Goal: Task Accomplishment & Management: Use online tool/utility

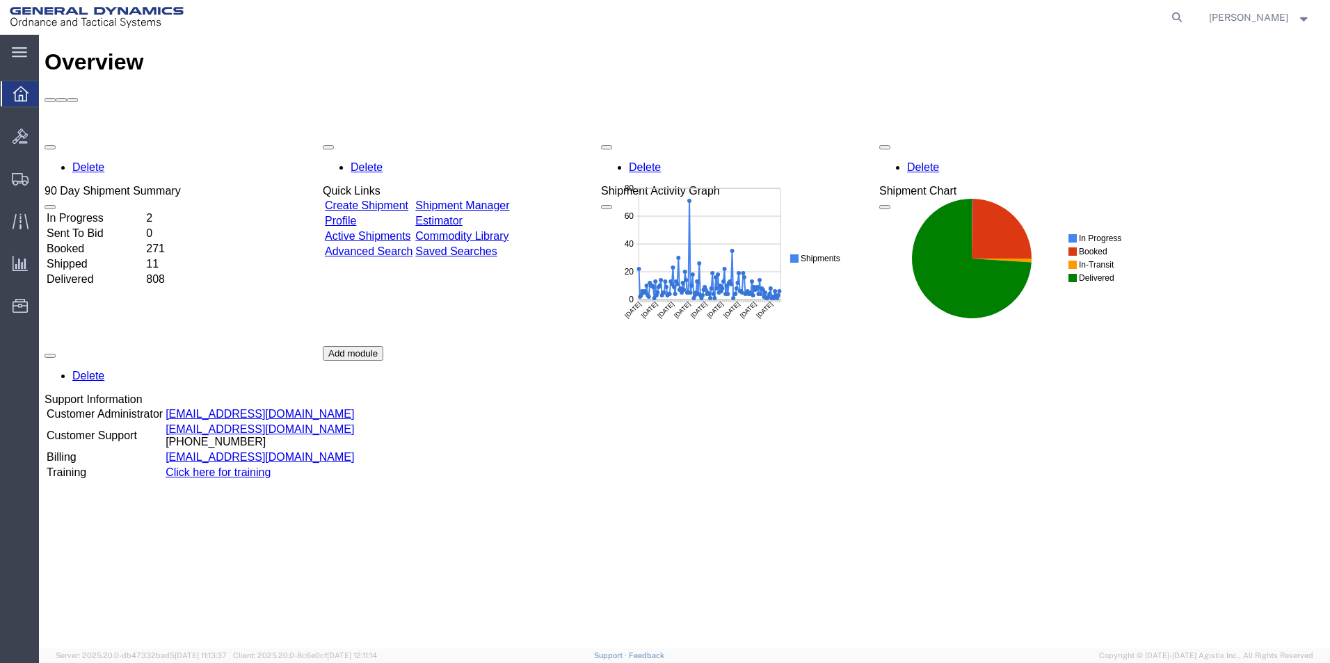
click at [19, 97] on icon at bounding box center [20, 93] width 15 height 15
click at [49, 92] on span "Overview" at bounding box center [43, 94] width 11 height 28
click at [13, 175] on icon at bounding box center [20, 179] width 17 height 13
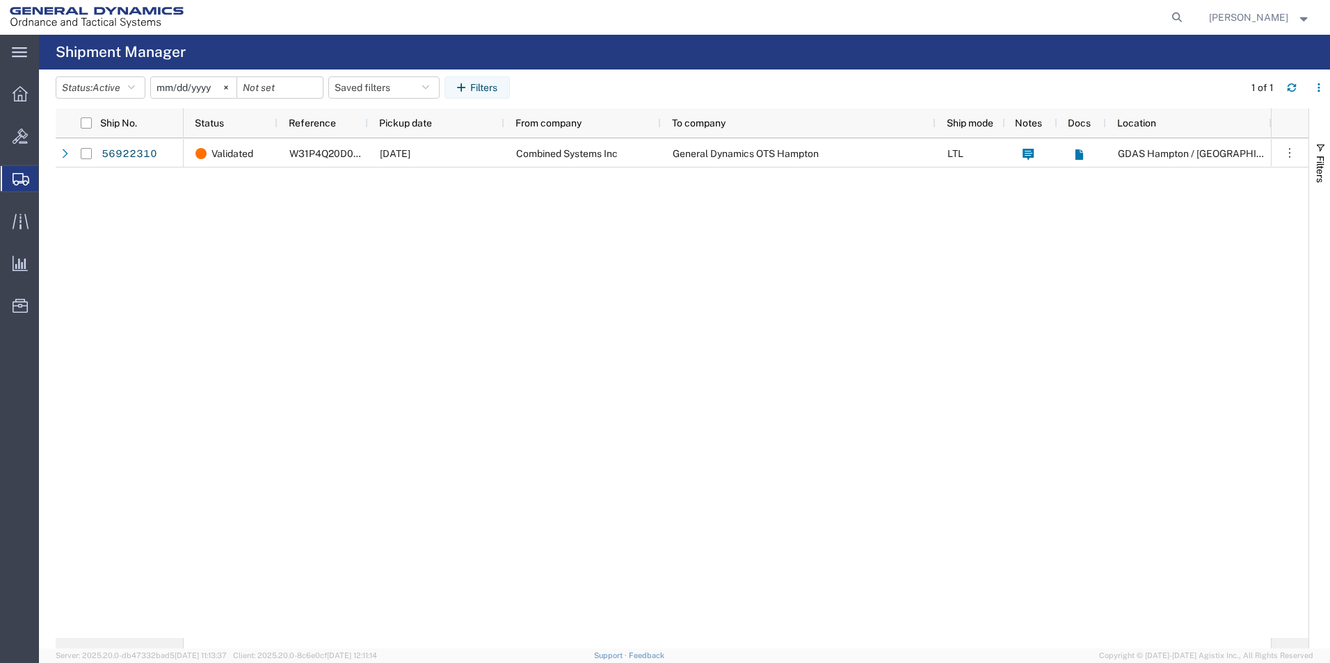
click at [0, 0] on span "Shipment Manager" at bounding box center [0, 0] width 0 height 0
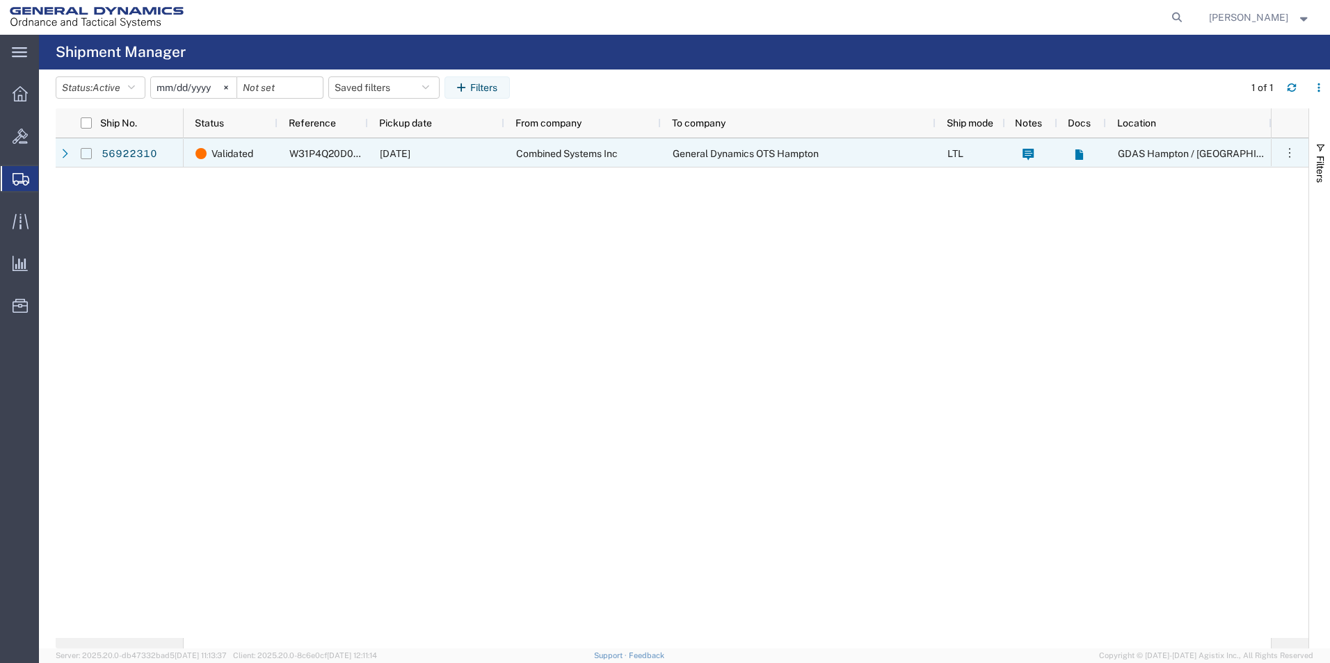
click at [88, 155] on input "Press Space to toggle row selection (unchecked)" at bounding box center [86, 153] width 11 height 11
checkbox input "true"
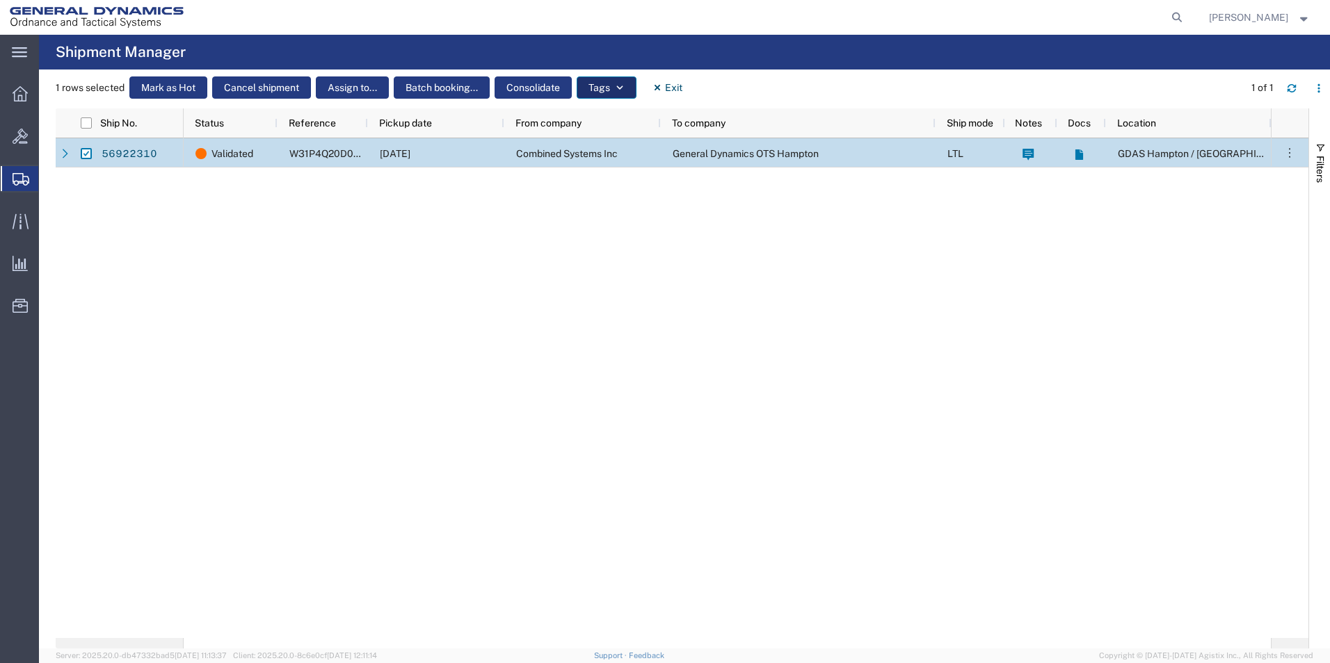
click at [618, 84] on icon "button" at bounding box center [620, 88] width 10 height 10
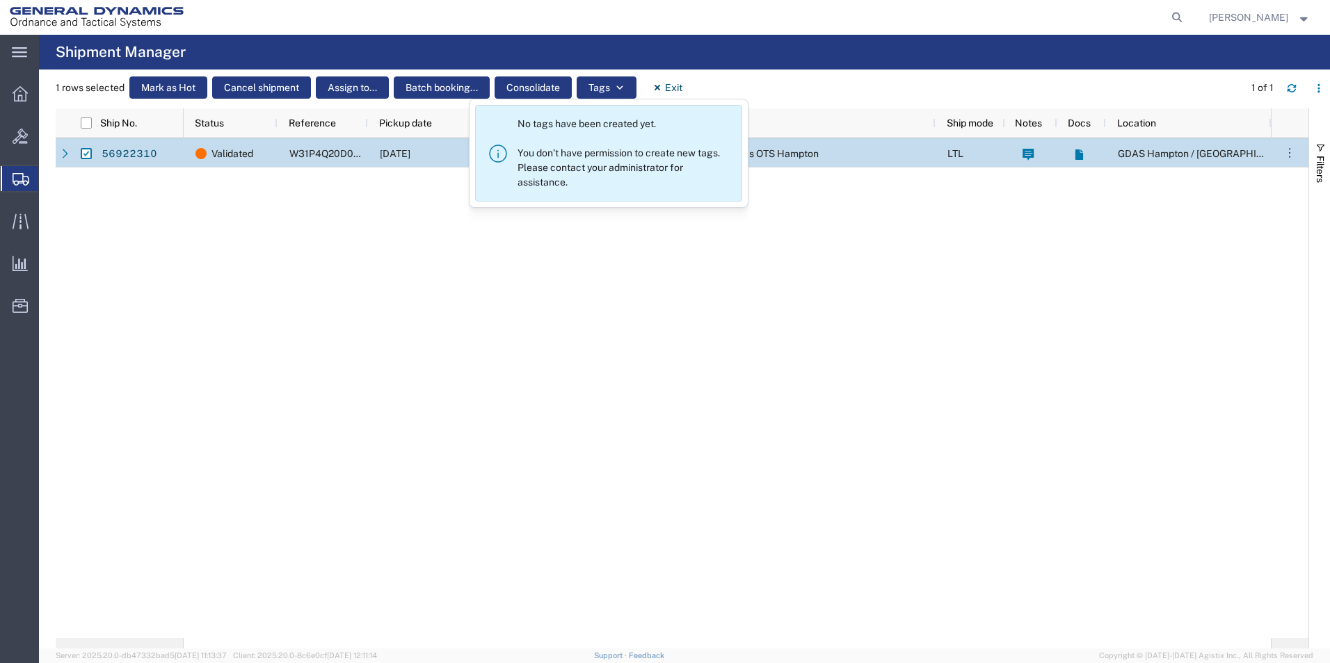
drag, startPoint x: 423, startPoint y: 292, endPoint x: 403, endPoint y: 227, distance: 67.7
click at [424, 288] on div "Validated W31P4Q20D0023 [DATE] Combined Systems Inc General Dynamics OTS Hampto…" at bounding box center [727, 388] width 1087 height 500
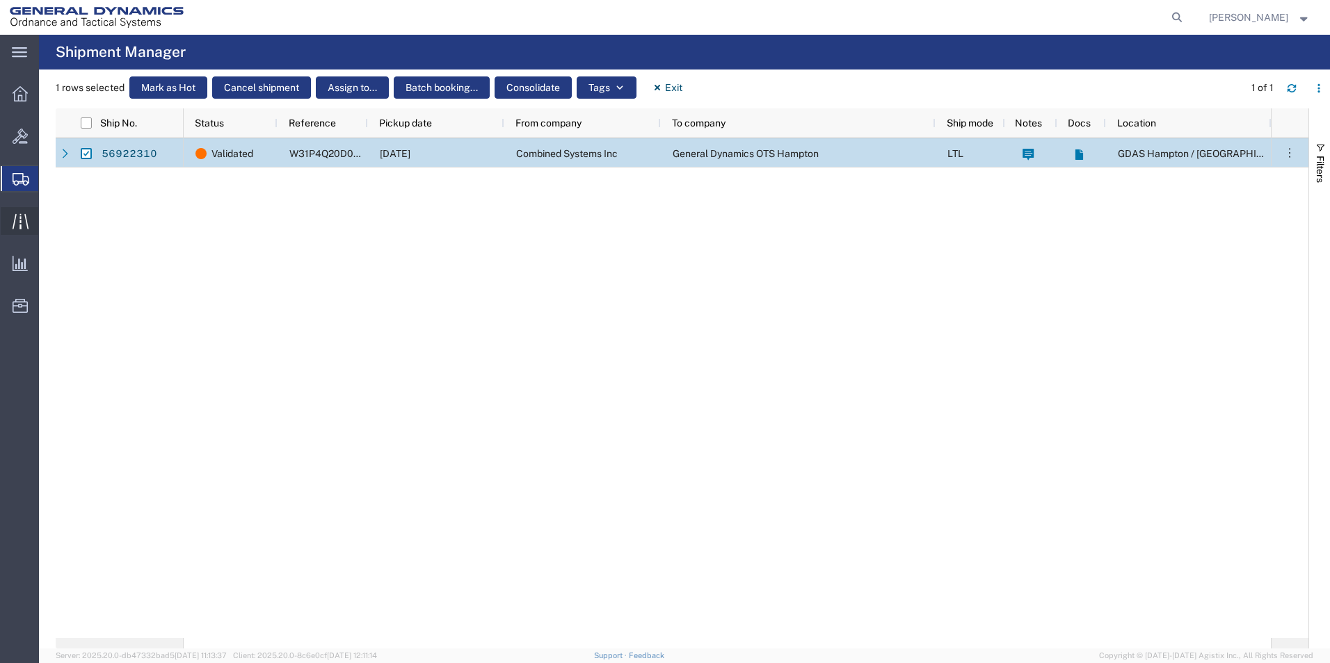
drag, startPoint x: 71, startPoint y: 220, endPoint x: 33, endPoint y: 227, distance: 38.9
click at [48, 220] on span "Traffic" at bounding box center [43, 221] width 10 height 28
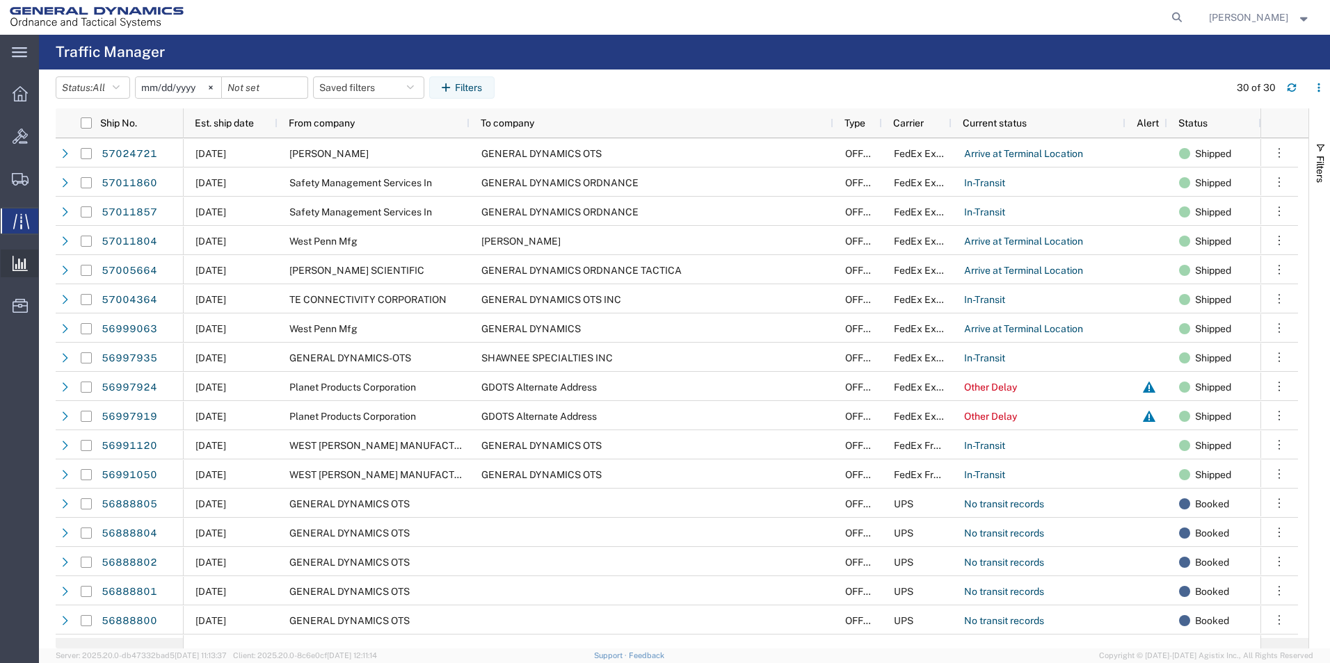
click at [23, 267] on icon at bounding box center [20, 263] width 15 height 15
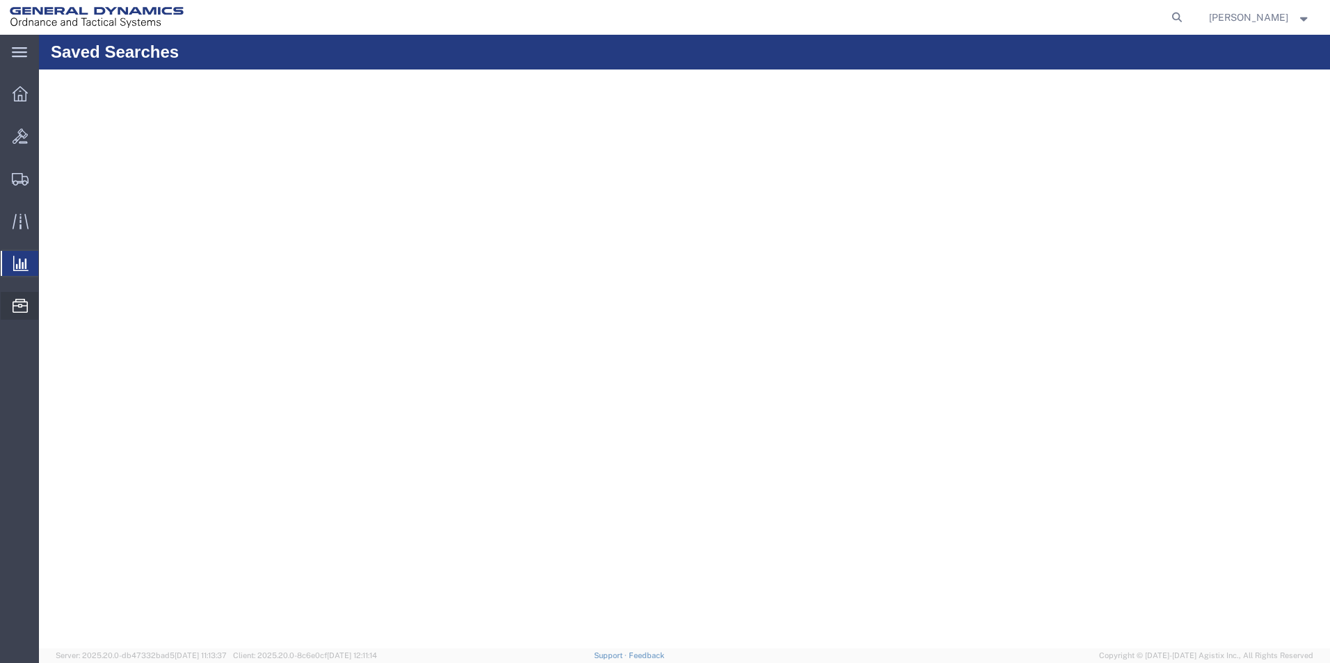
click at [0, 0] on span "Location Appointment" at bounding box center [0, 0] width 0 height 0
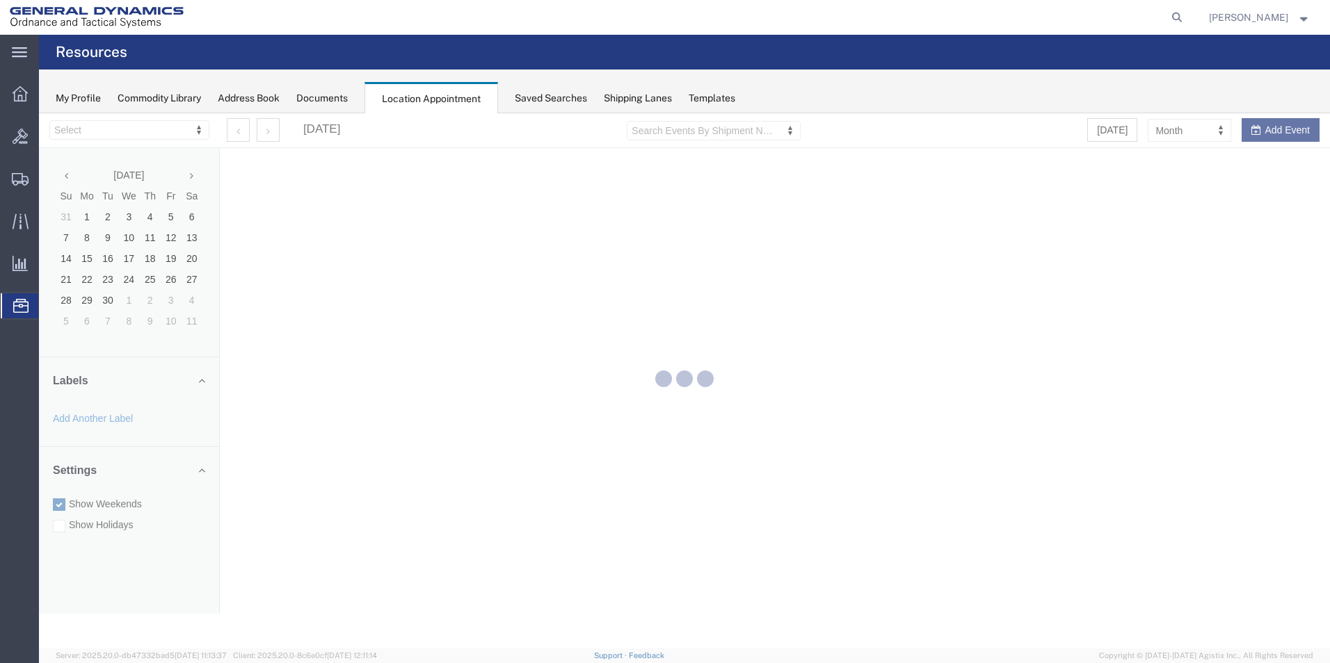
select select "15174"
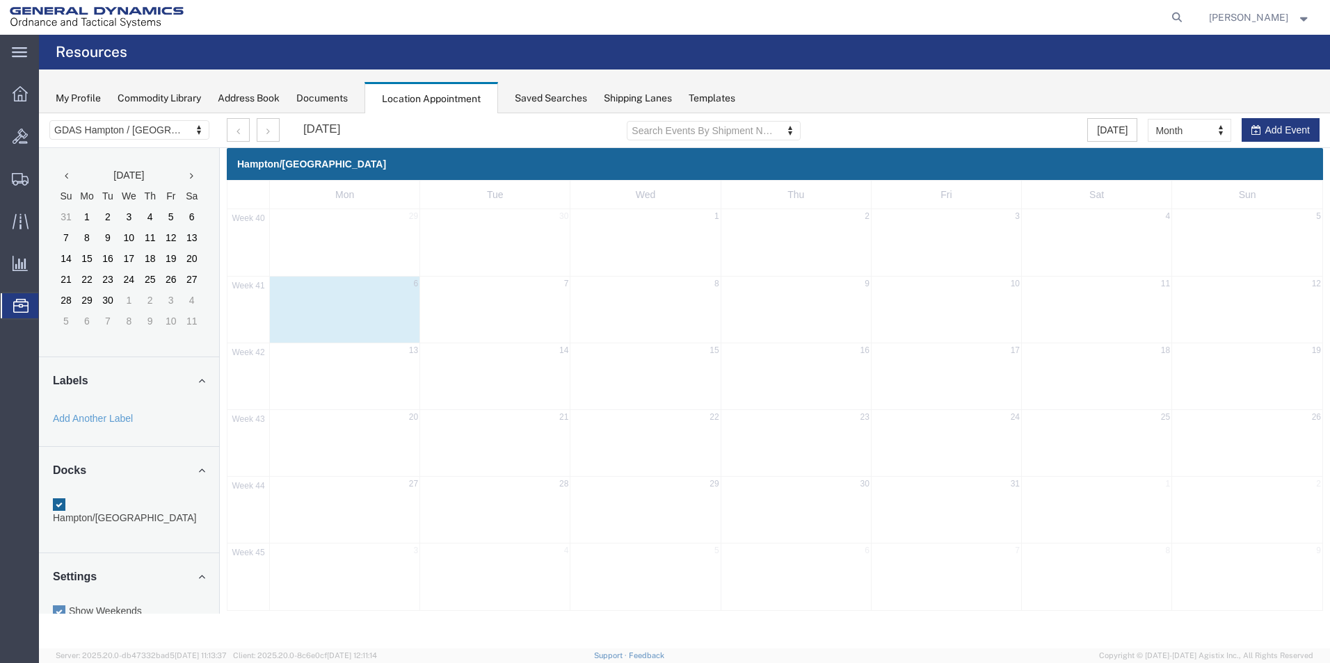
click at [366, 313] on div "41 6 7 8 9 10 11 12" at bounding box center [774, 309] width 1095 height 67
select select "1"
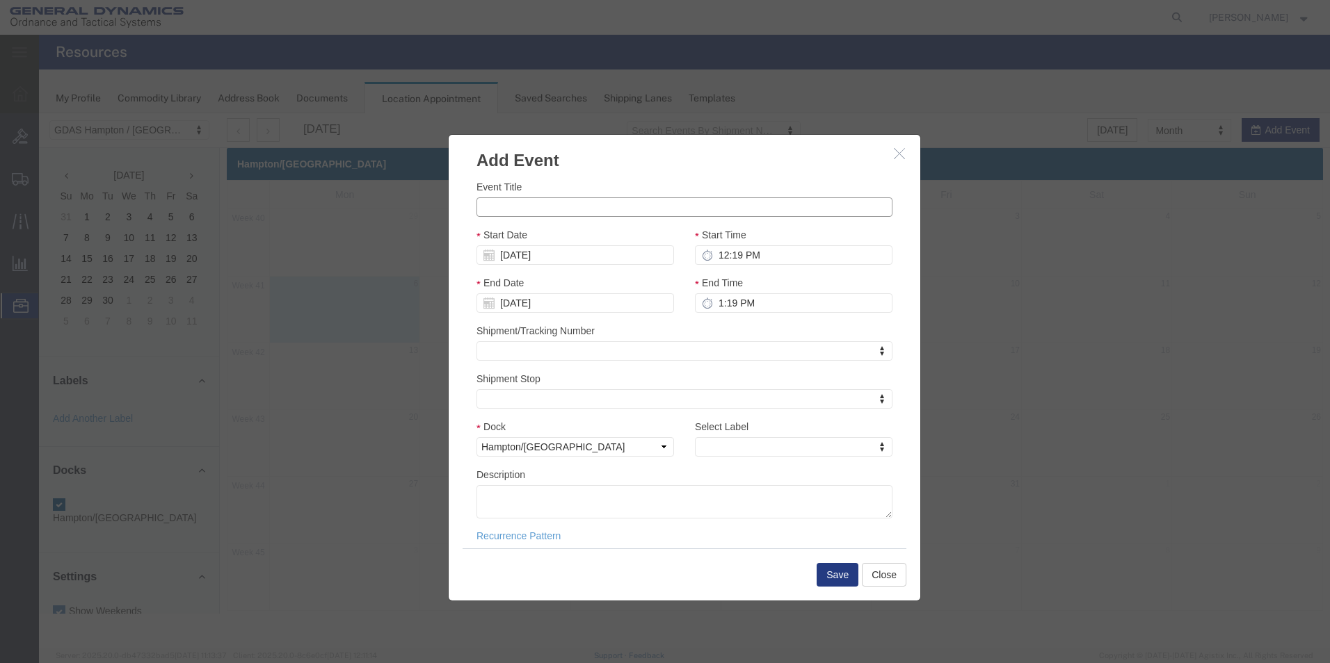
click at [518, 204] on input "Event Title" at bounding box center [684, 206] width 416 height 19
click at [892, 576] on button "Close" at bounding box center [884, 575] width 45 height 24
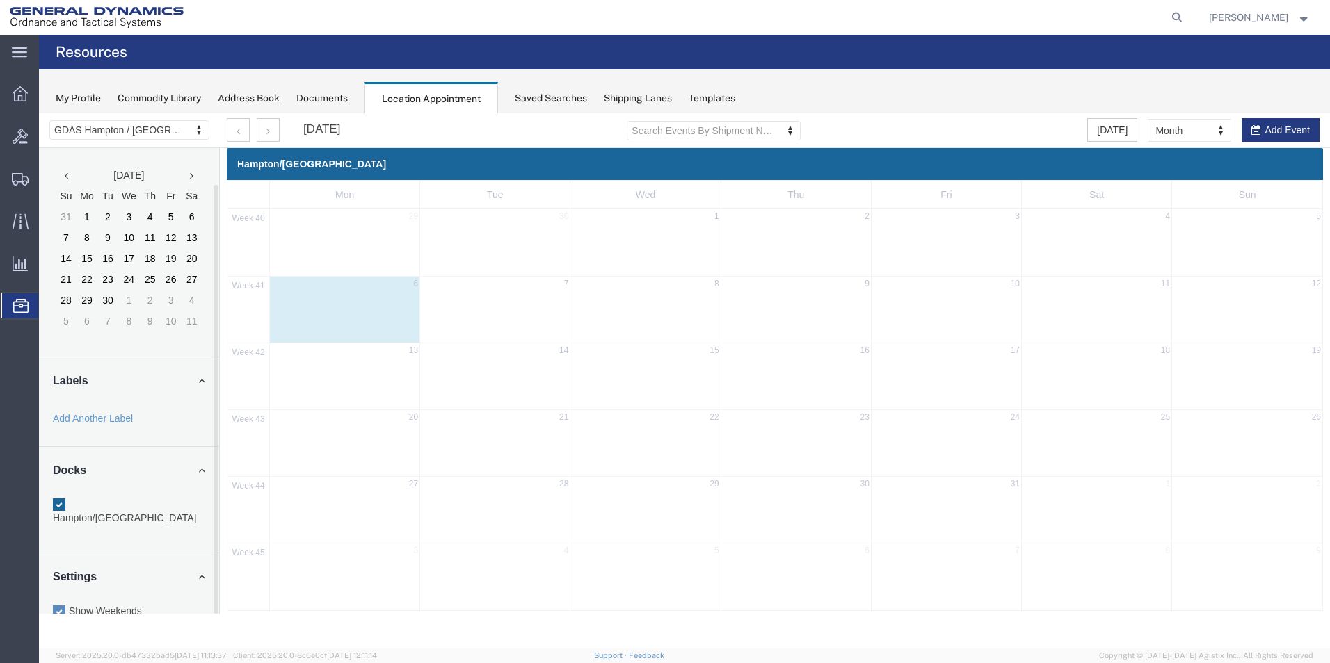
scroll to position [40, 0]
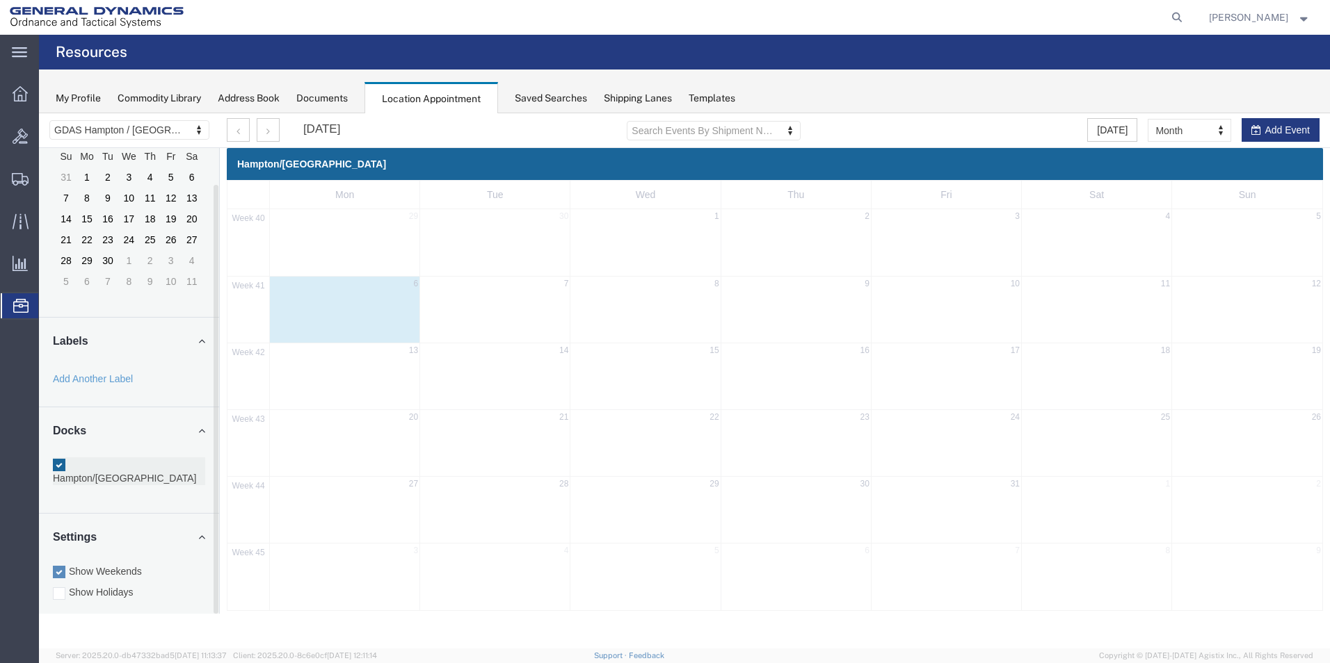
click at [163, 460] on label "Hampton/[GEOGRAPHIC_DATA]" at bounding box center [129, 472] width 152 height 28
click at [39, 113] on input "Hampton/[GEOGRAPHIC_DATA]" at bounding box center [39, 113] width 0 height 0
drag, startPoint x: 163, startPoint y: 466, endPoint x: 162, endPoint y: 450, distance: 16.0
click at [162, 450] on div "You should have at least one dock selected" at bounding box center [129, 438] width 139 height 28
click at [144, 461] on label "Hampton/[GEOGRAPHIC_DATA]" at bounding box center [129, 472] width 152 height 28
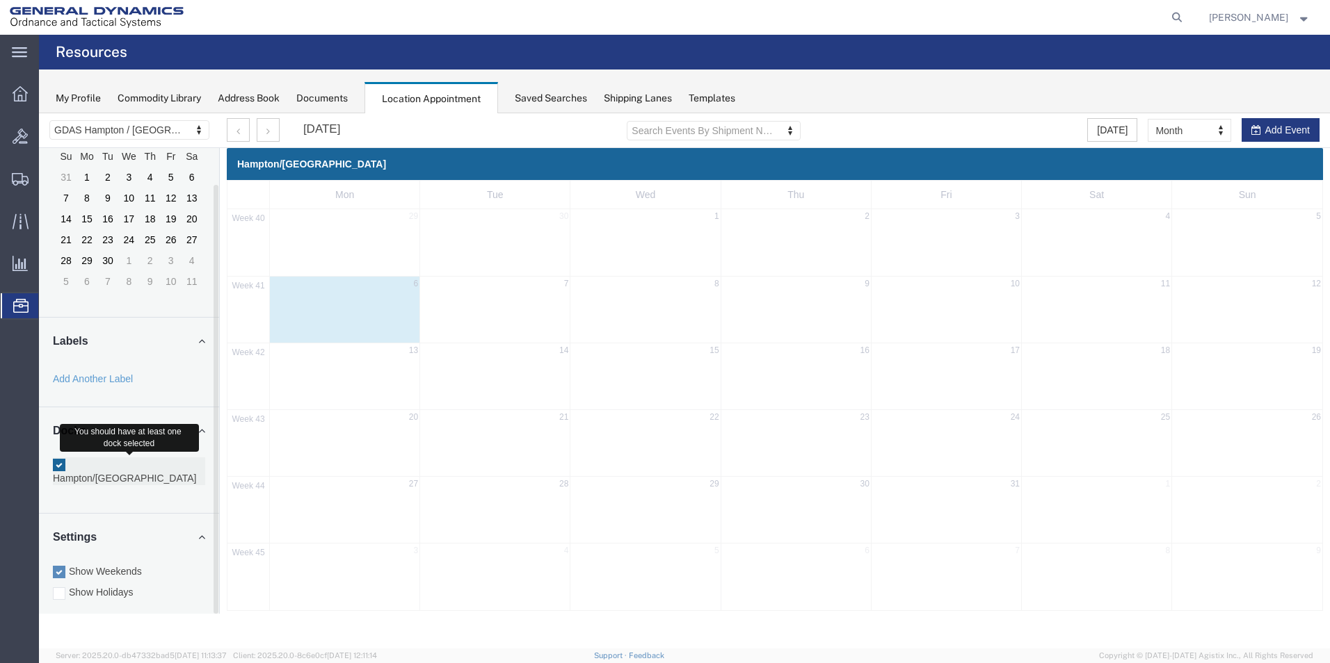
click at [39, 113] on input "Hampton/[GEOGRAPHIC_DATA]" at bounding box center [39, 113] width 0 height 0
drag, startPoint x: 158, startPoint y: 444, endPoint x: 170, endPoint y: 428, distance: 20.9
click at [170, 428] on h4 "Docks" at bounding box center [129, 436] width 152 height 30
drag, startPoint x: 179, startPoint y: 416, endPoint x: 186, endPoint y: 405, distance: 12.5
drag, startPoint x: 147, startPoint y: 292, endPoint x: 95, endPoint y: 97, distance: 201.6
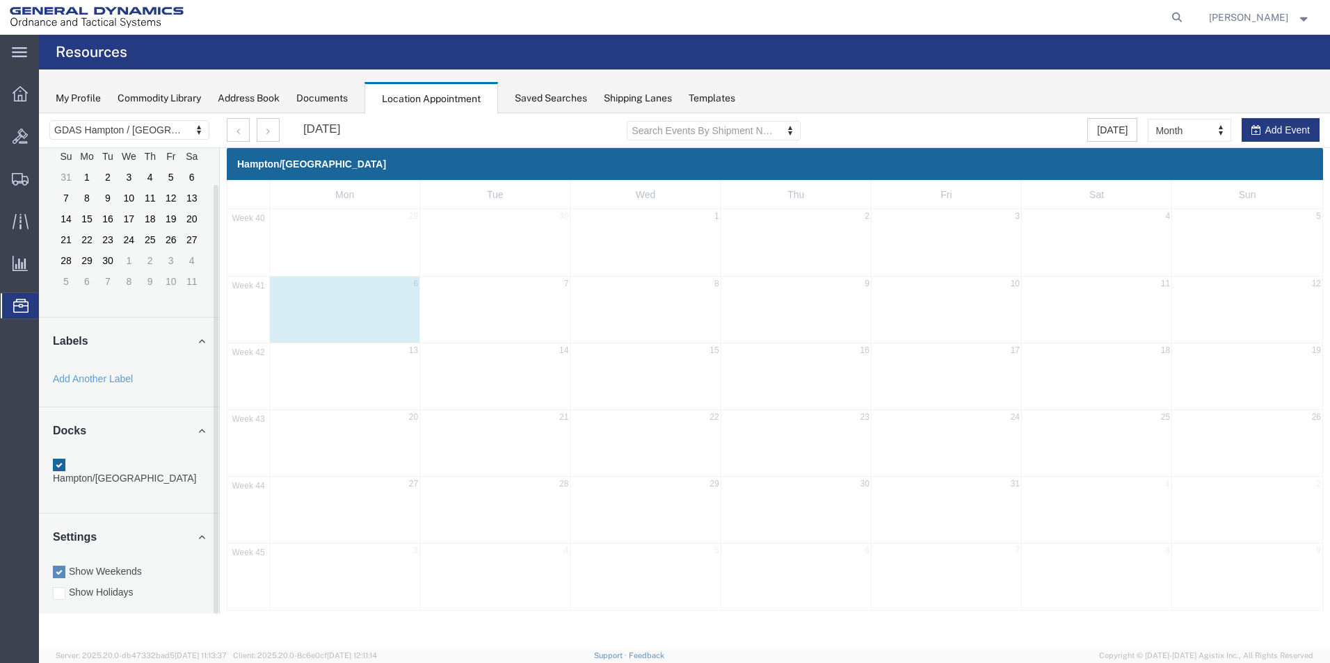
click at [92, 97] on div "My Profile" at bounding box center [78, 98] width 45 height 15
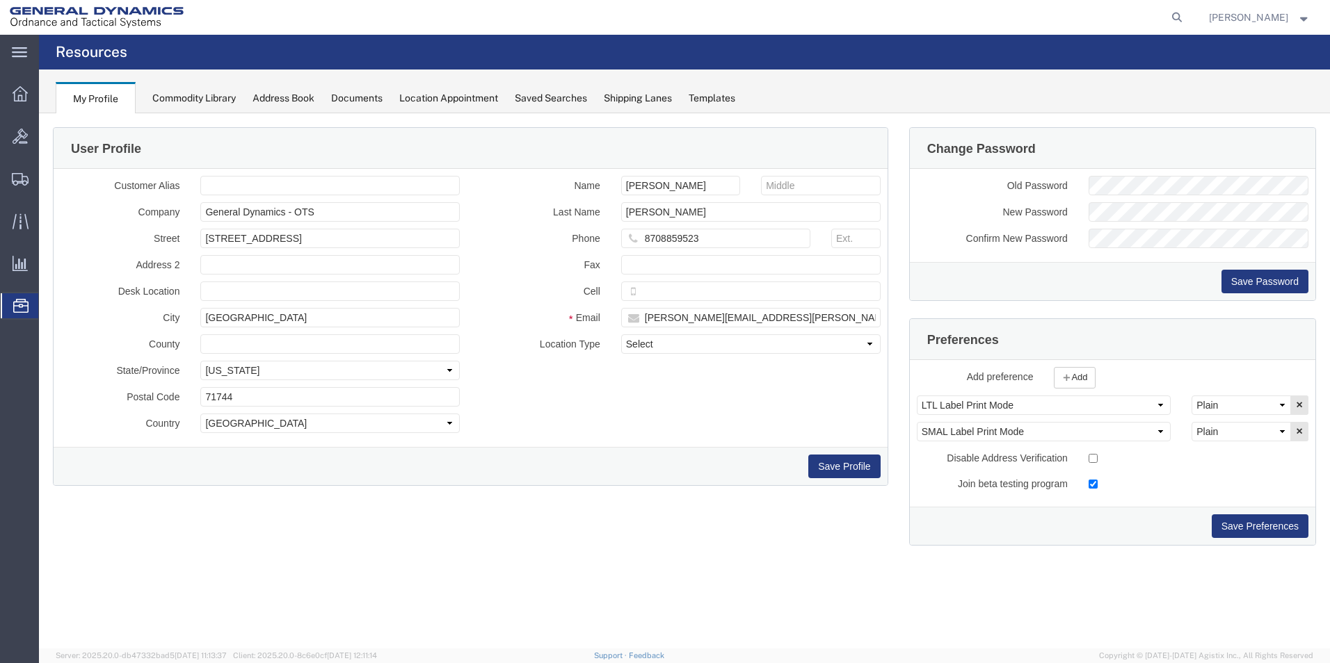
click at [203, 93] on div "Commodity Library" at bounding box center [193, 98] width 83 height 15
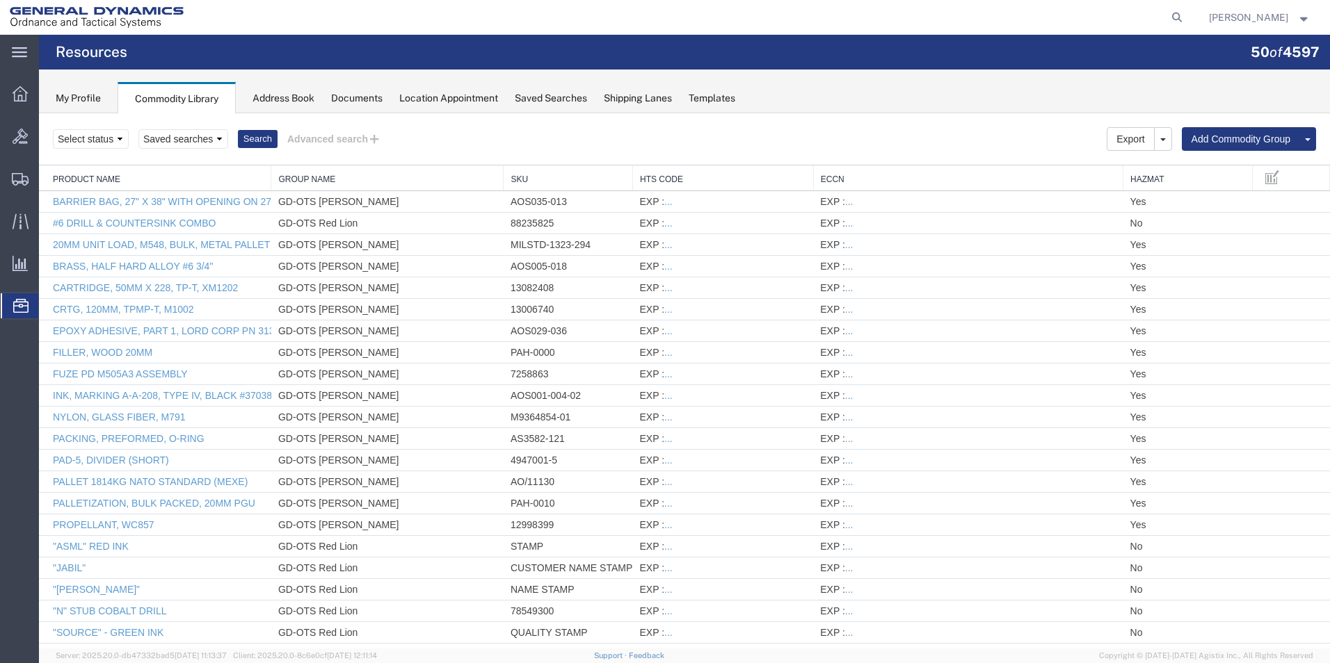
click at [297, 97] on div "Address Book" at bounding box center [283, 98] width 62 height 15
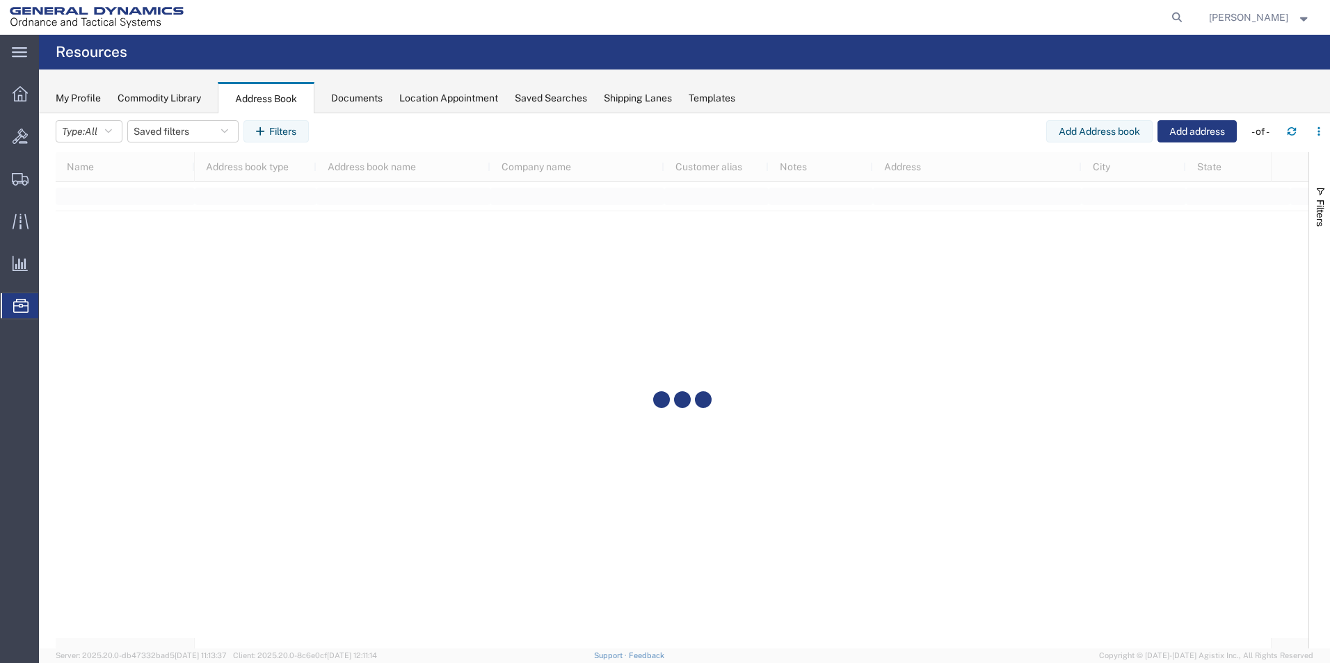
click at [382, 95] on div "Documents" at bounding box center [356, 98] width 51 height 15
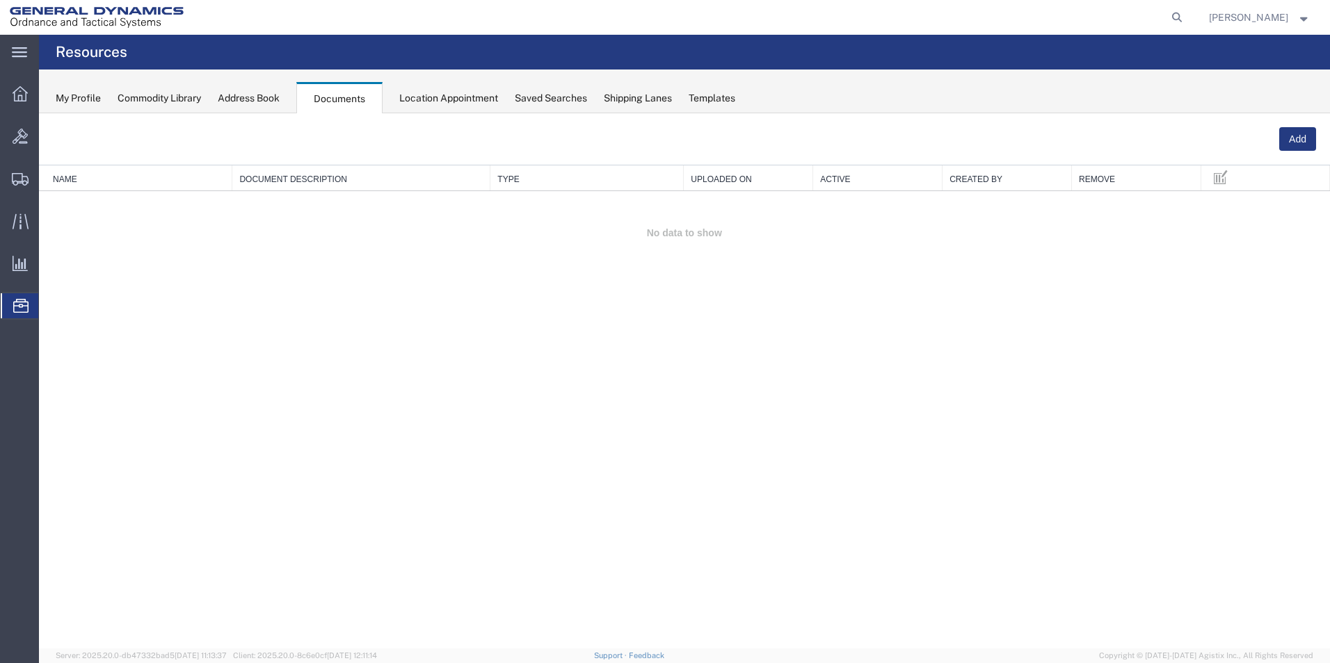
click at [445, 99] on div "Location Appointment" at bounding box center [448, 98] width 99 height 15
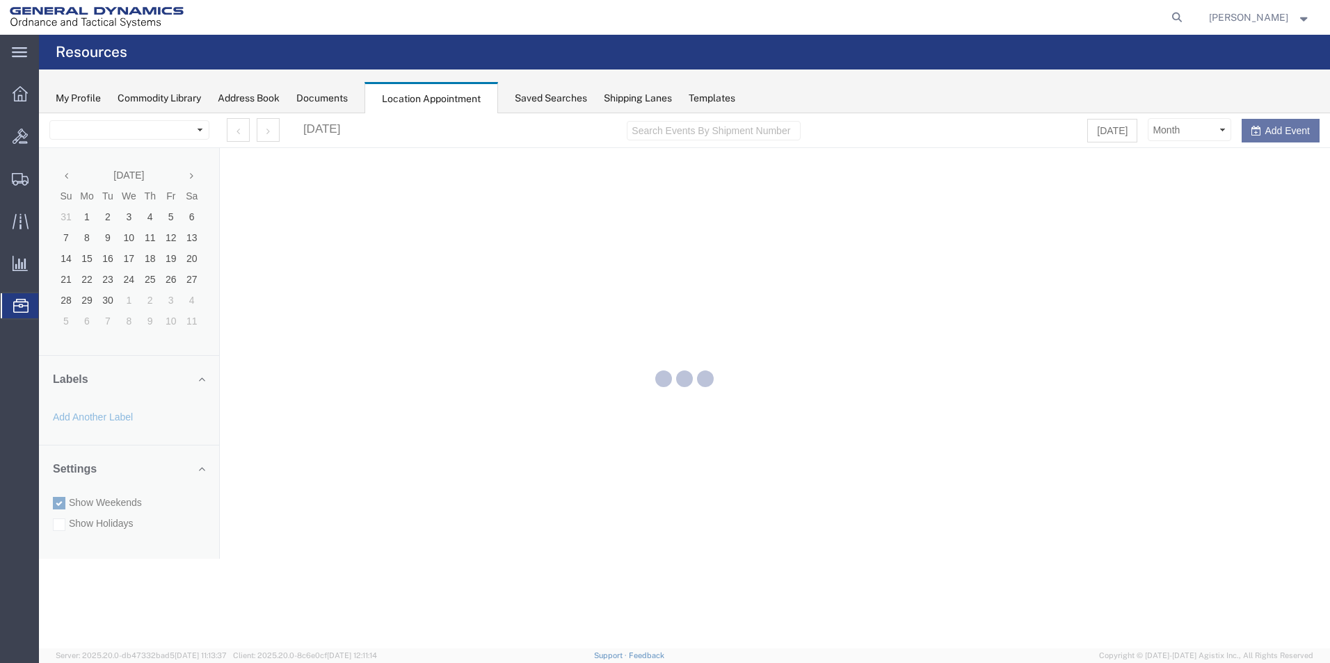
select select "15174"
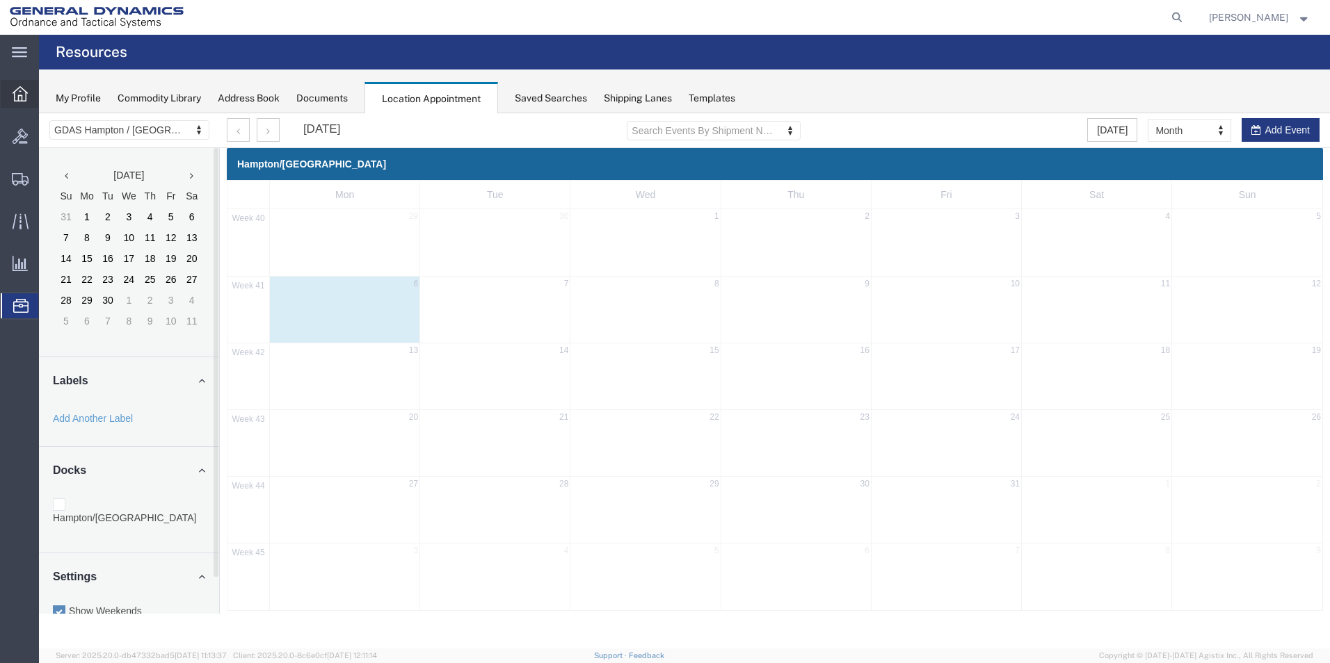
click at [24, 100] on icon at bounding box center [20, 93] width 15 height 15
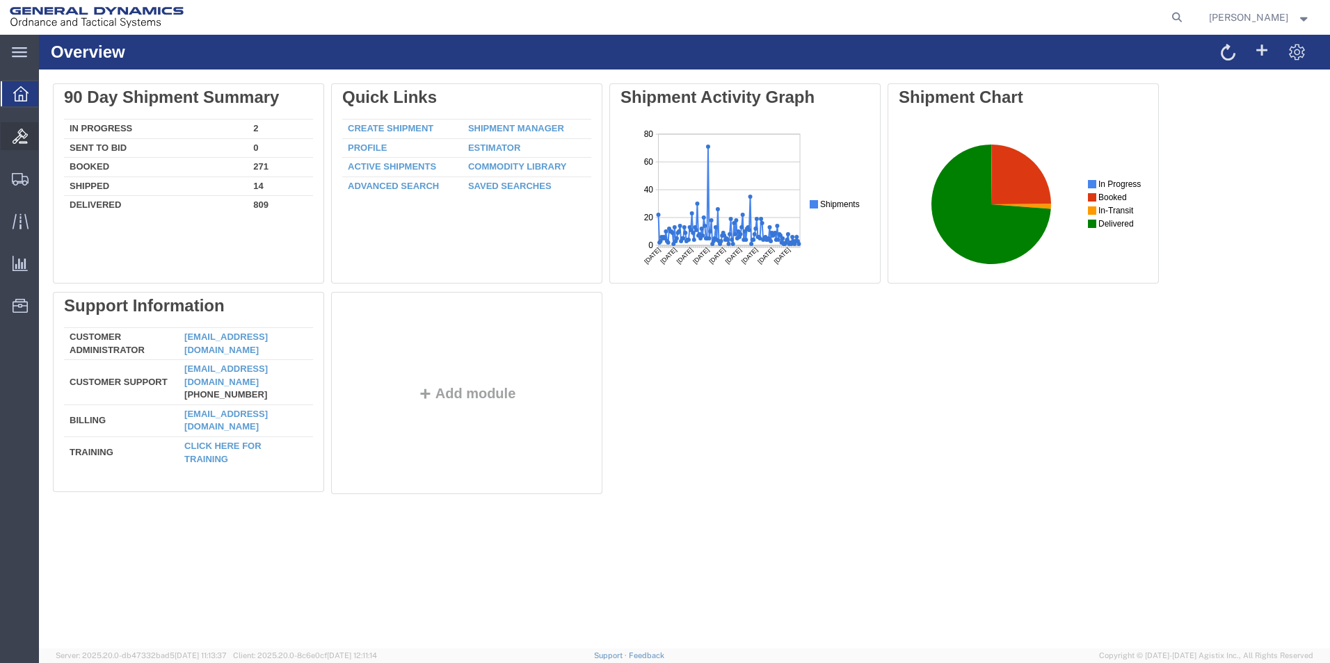
click at [21, 139] on icon at bounding box center [20, 136] width 15 height 15
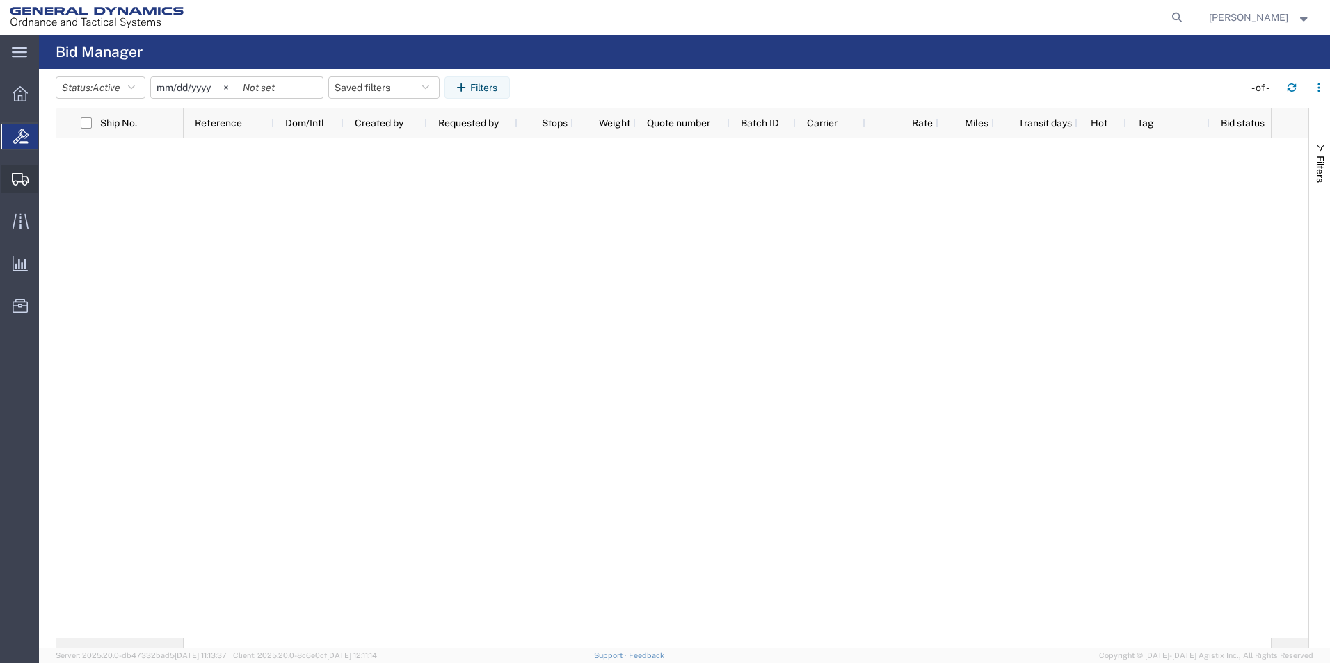
click at [23, 179] on icon at bounding box center [20, 179] width 17 height 13
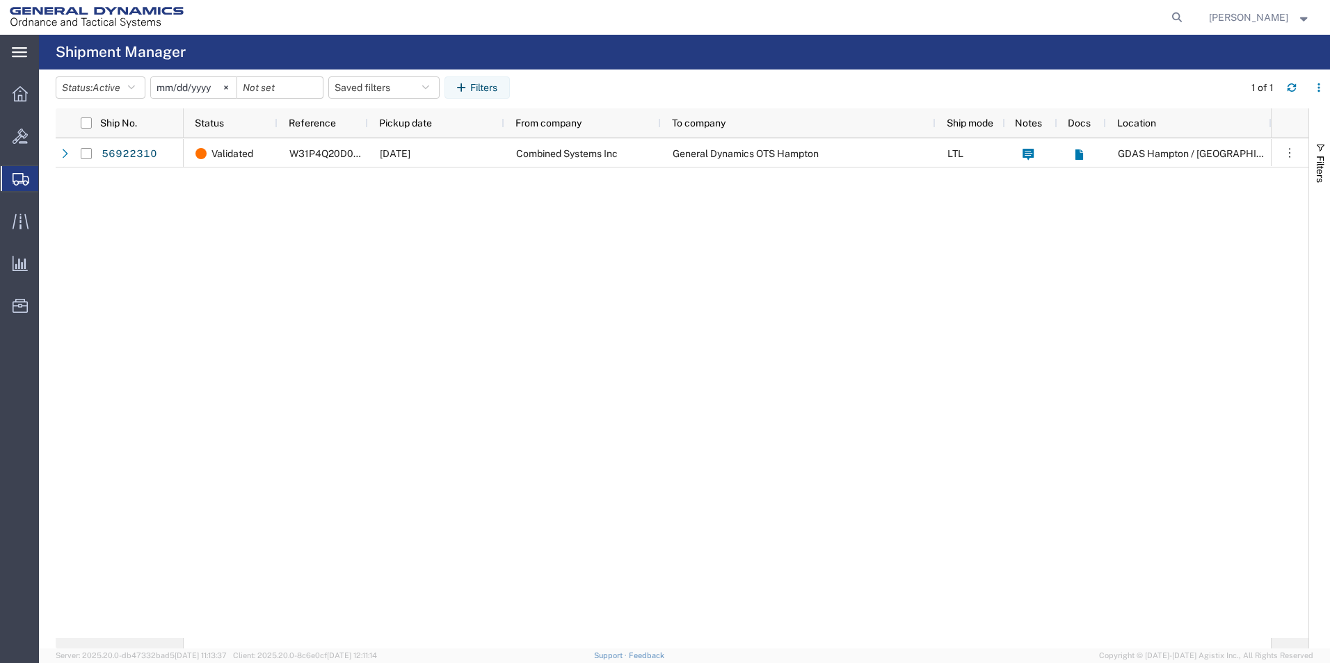
click at [26, 56] on icon at bounding box center [19, 52] width 15 height 10
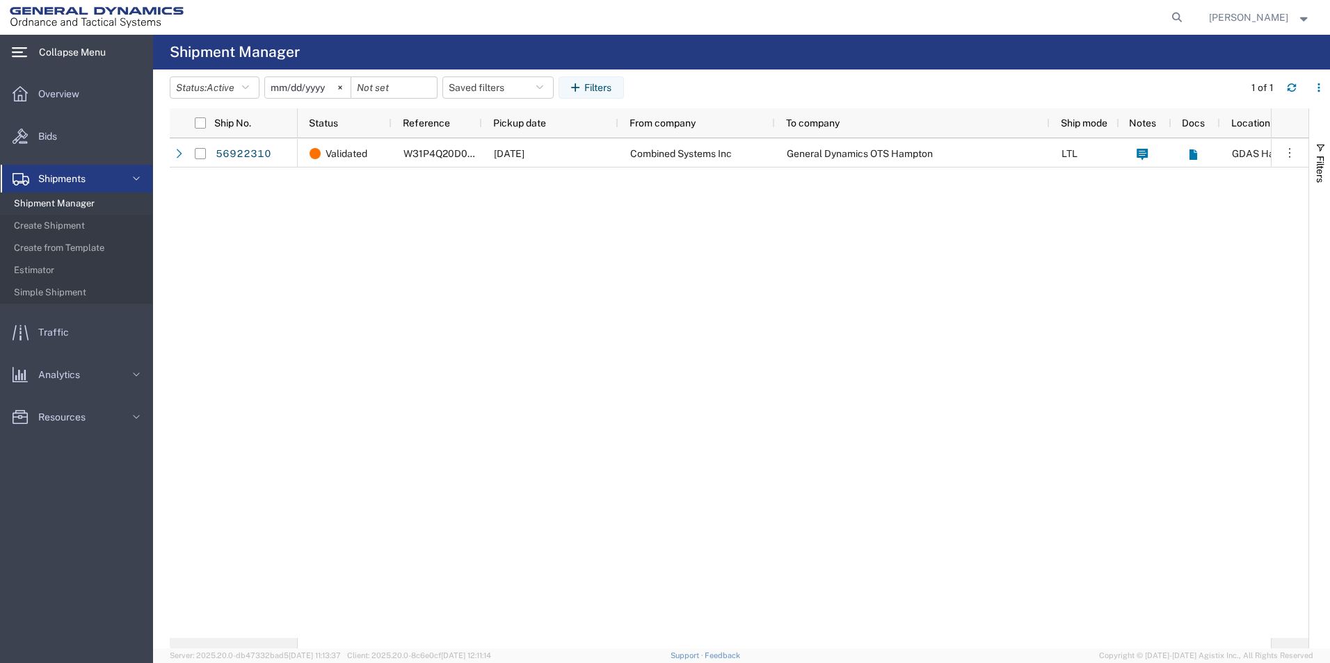
click at [19, 52] on icon at bounding box center [19, 52] width 15 height 10
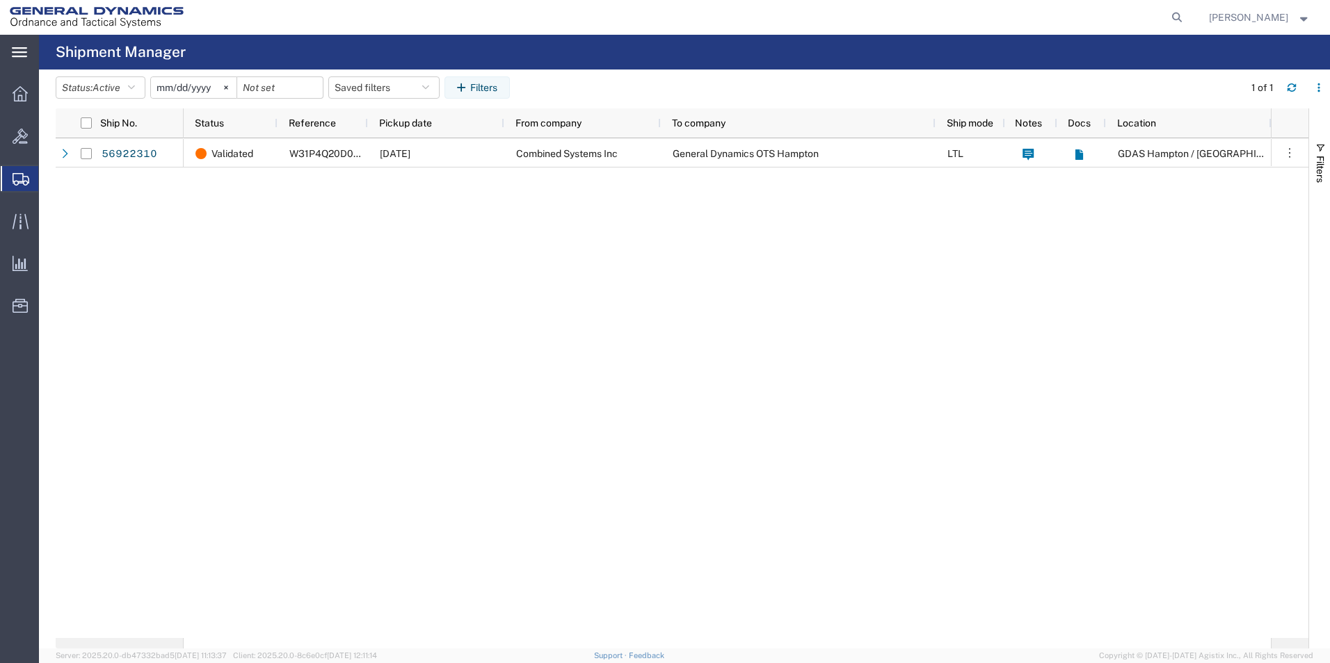
click at [19, 52] on icon at bounding box center [19, 52] width 15 height 10
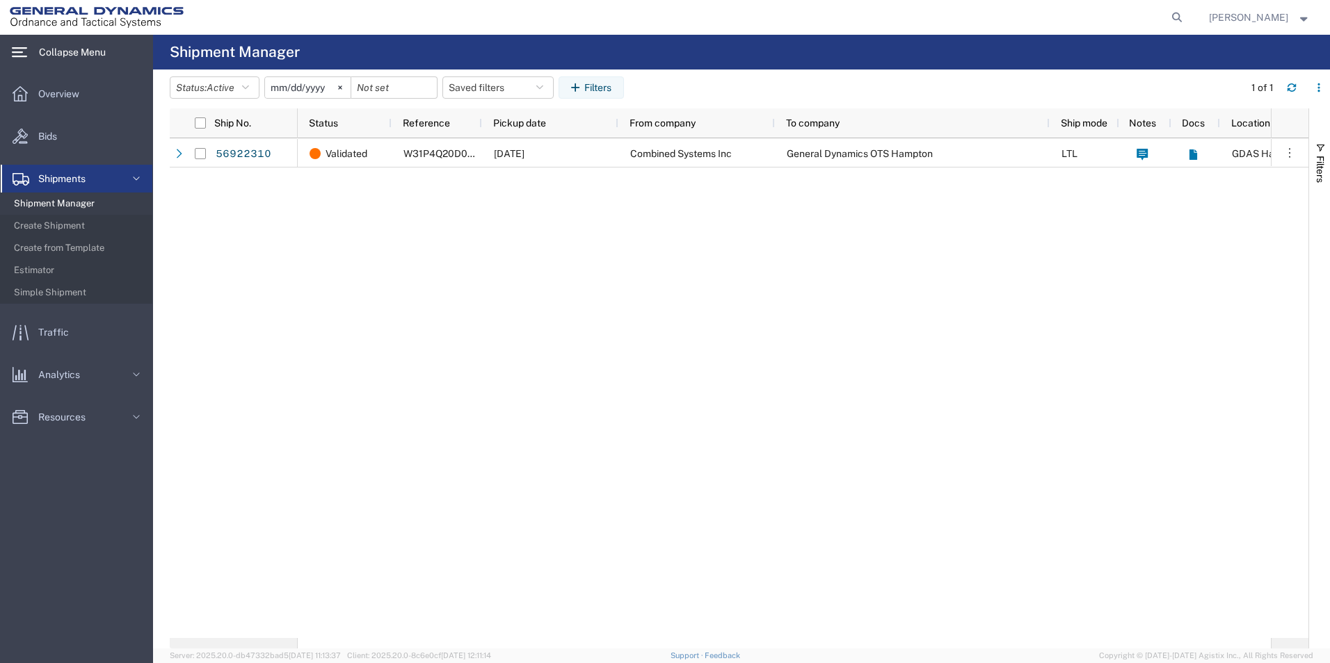
click at [19, 52] on icon at bounding box center [19, 52] width 15 height 10
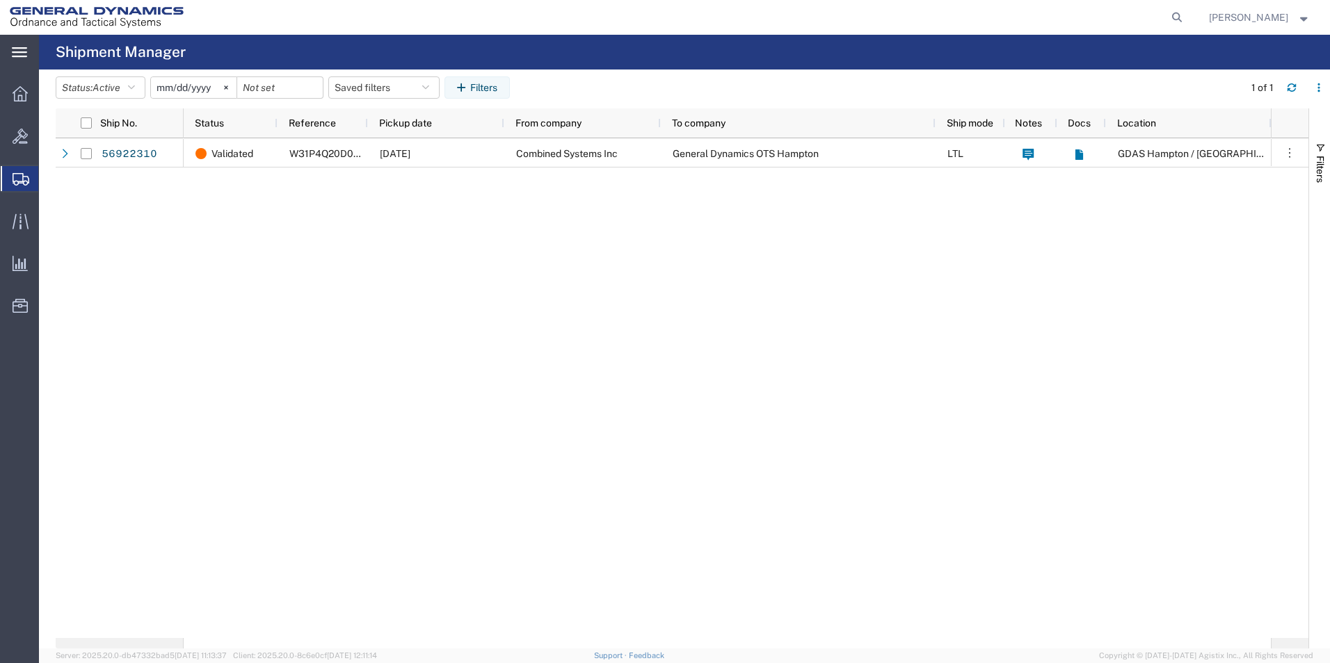
click at [1304, 19] on strong "button" at bounding box center [1304, 17] width 13 height 5
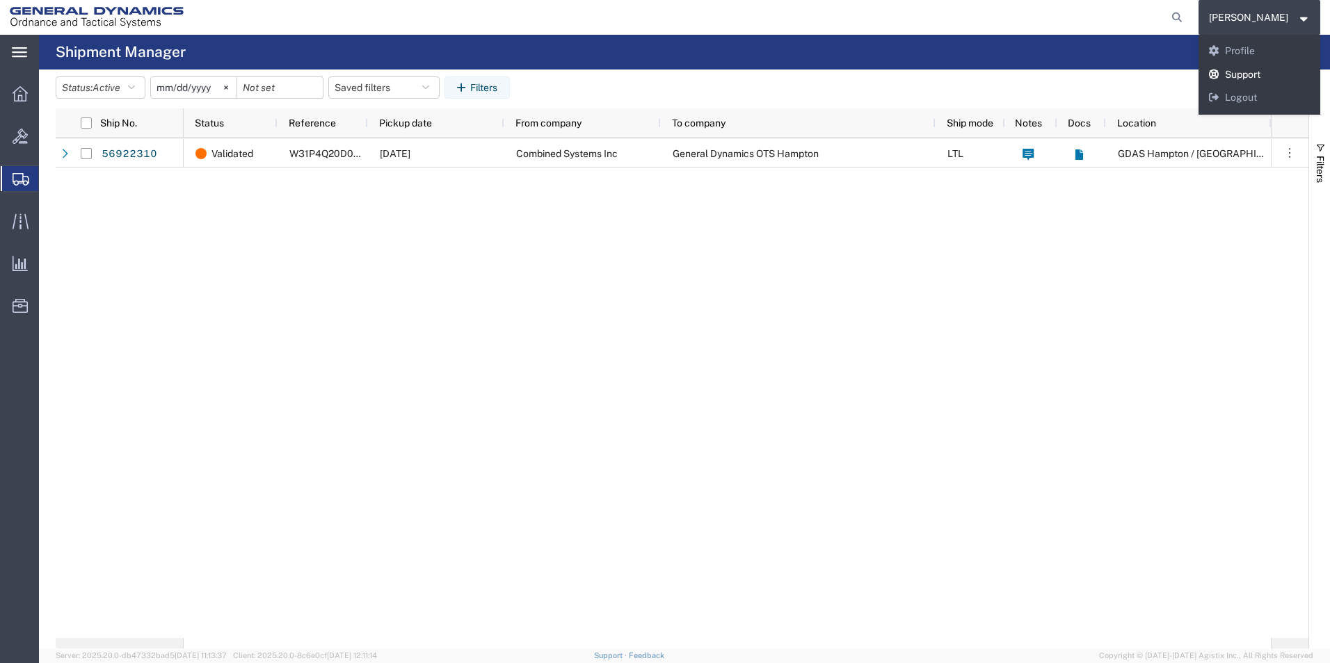
click at [1252, 67] on link "Support" at bounding box center [1259, 75] width 122 height 24
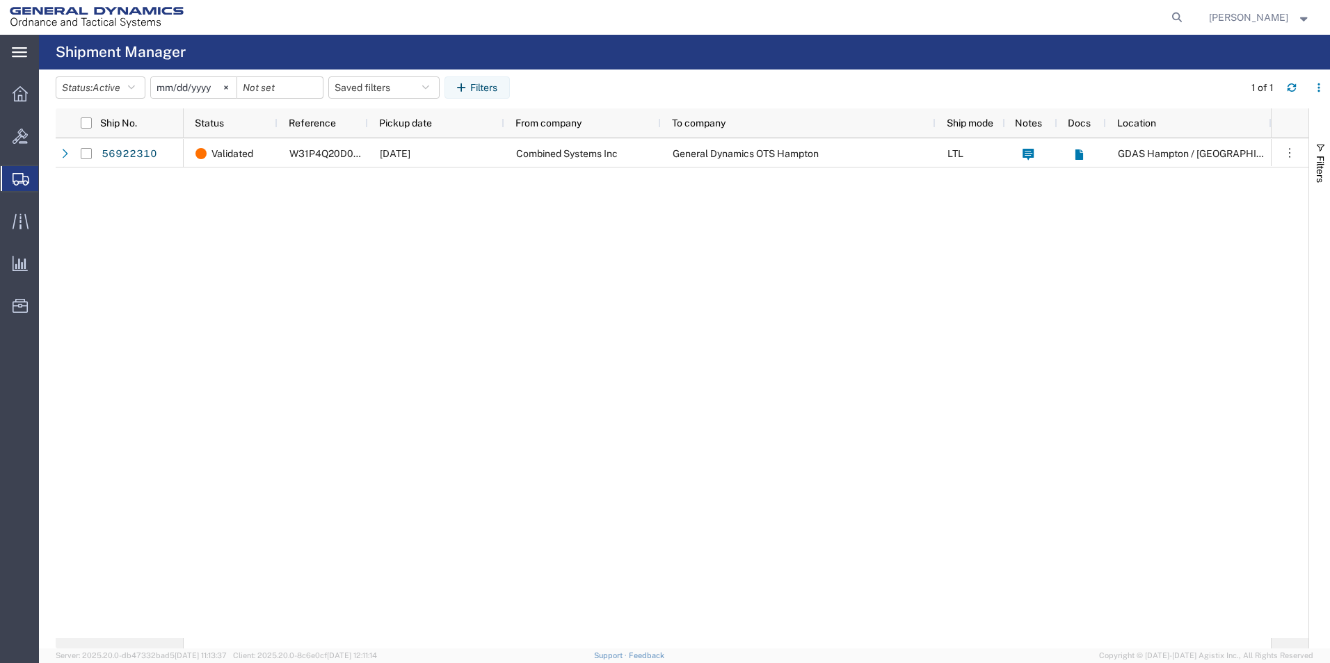
drag, startPoint x: 29, startPoint y: 95, endPoint x: 30, endPoint y: 113, distance: 17.4
click at [30, 113] on div "main_menu Created with Sketch. Collapse Menu Overview Bids Shipments Shipment M…" at bounding box center [19, 349] width 39 height 629
click at [18, 102] on div at bounding box center [20, 94] width 39 height 28
